Goal: Find specific page/section: Find specific page/section

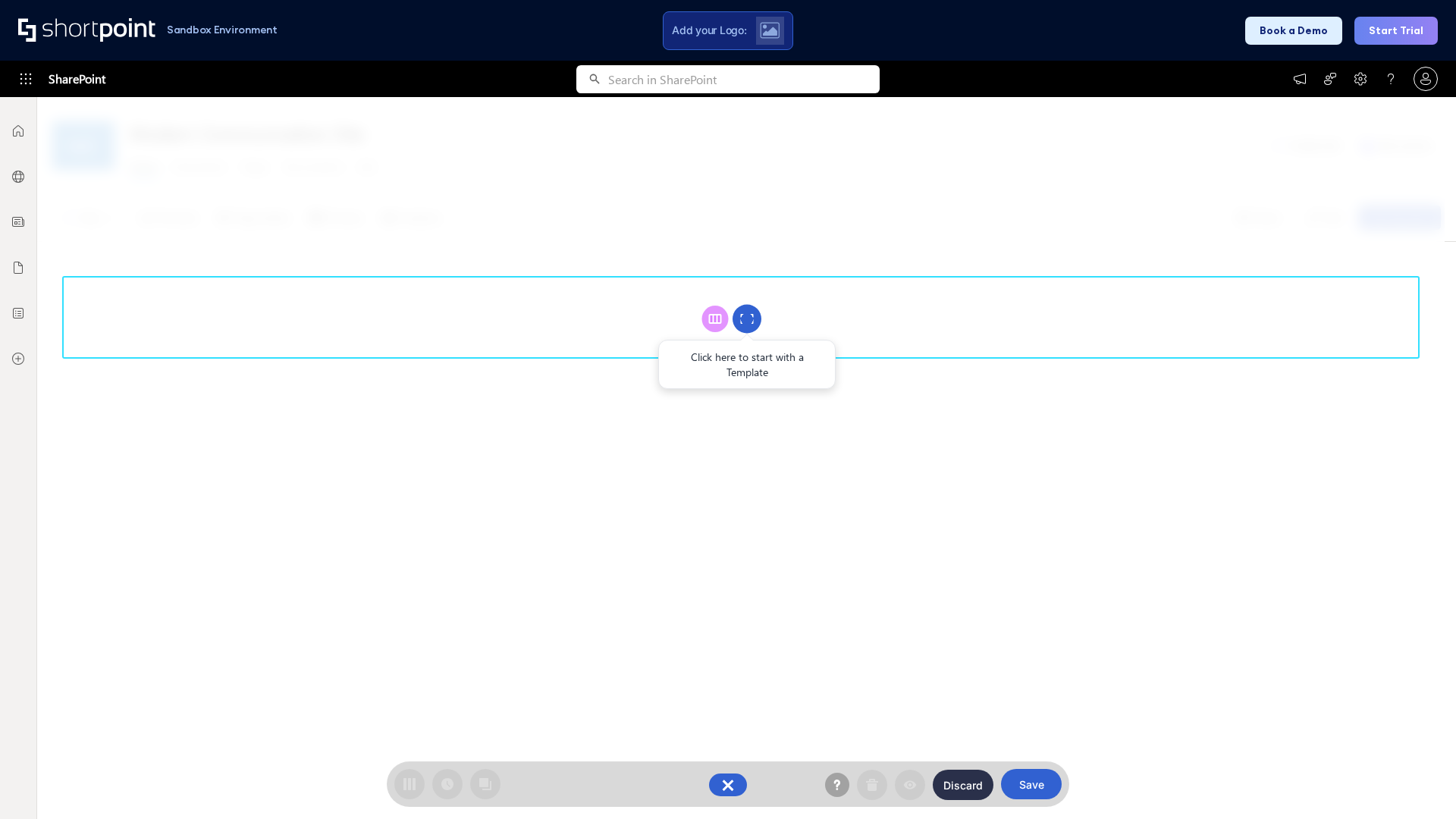
click at [746, 318] on circle at bounding box center [747, 319] width 29 height 29
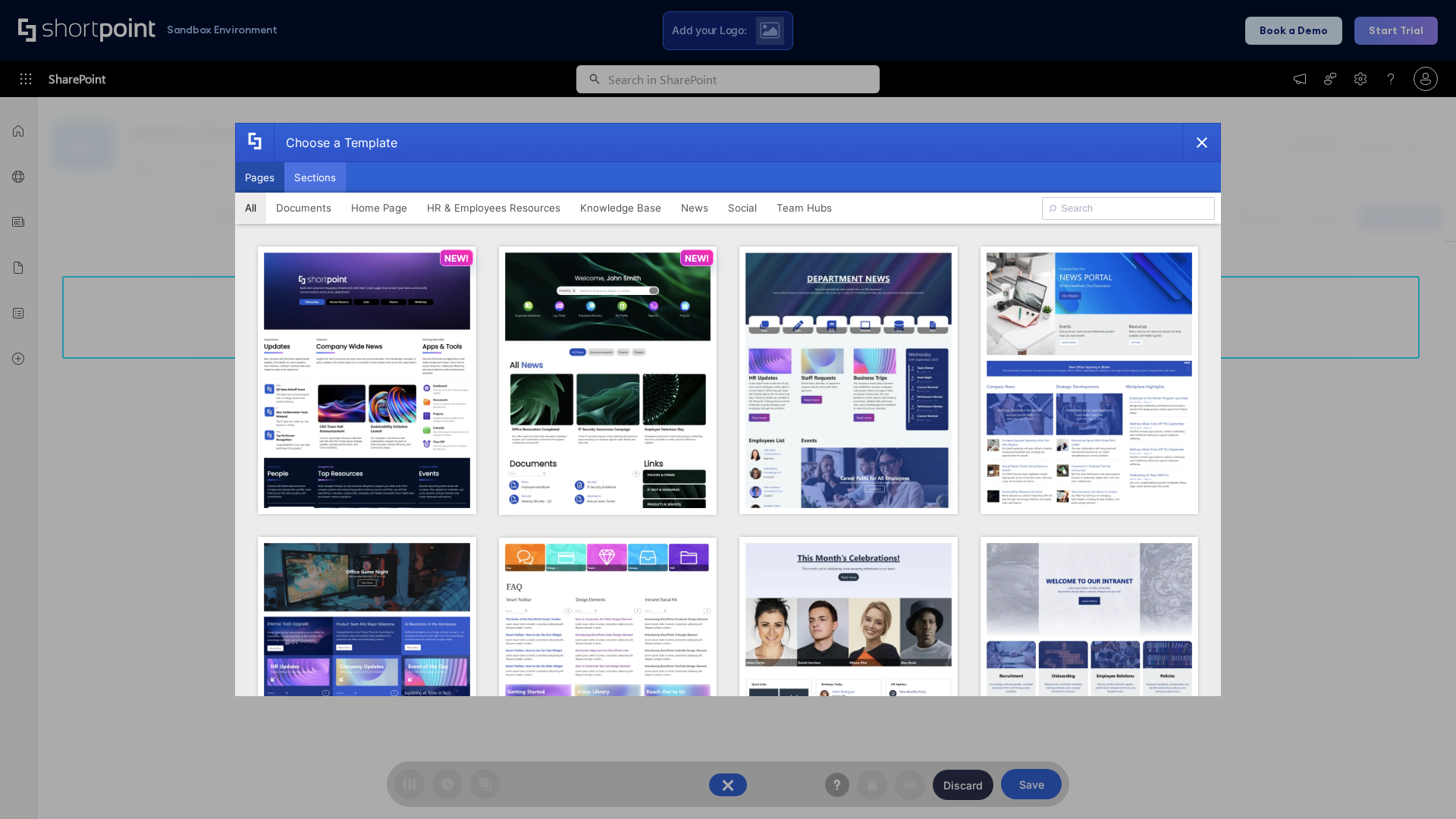
click at [315, 177] on button "Sections" at bounding box center [315, 177] width 61 height 30
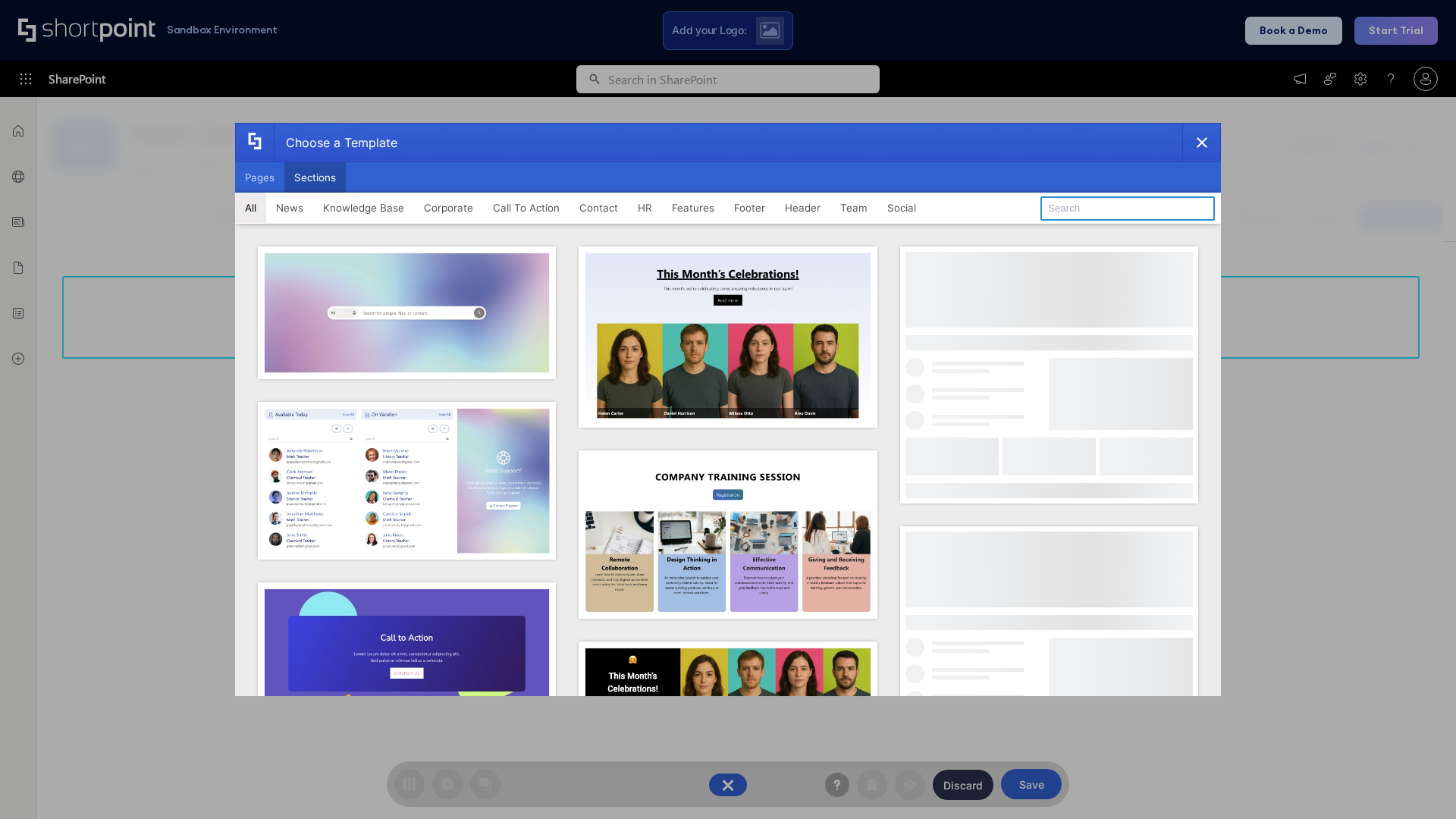
type input "Features Kit 1"
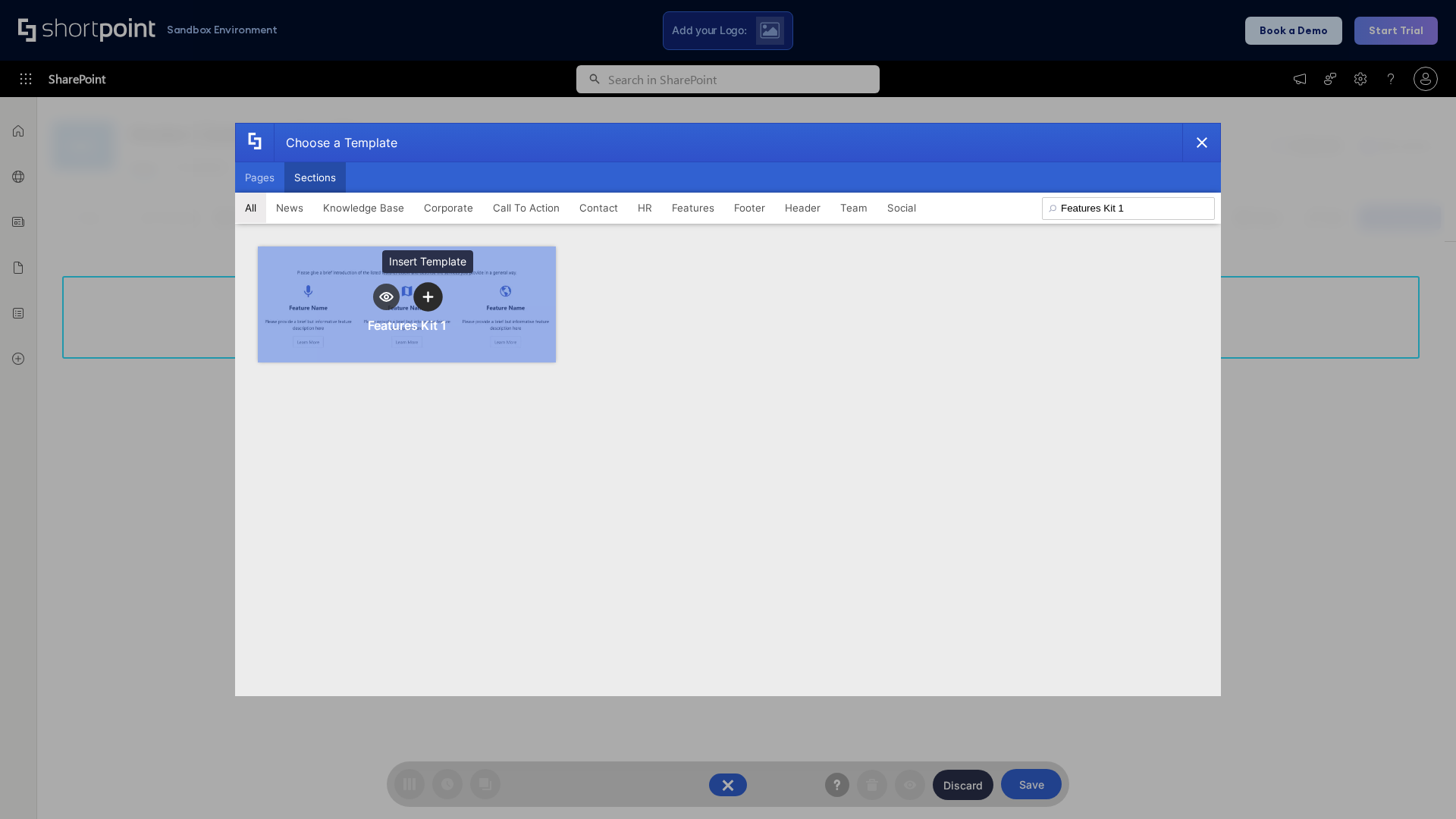
click at [428, 296] on icon "template selector" at bounding box center [427, 296] width 11 height 11
